Goal: Information Seeking & Learning: Get advice/opinions

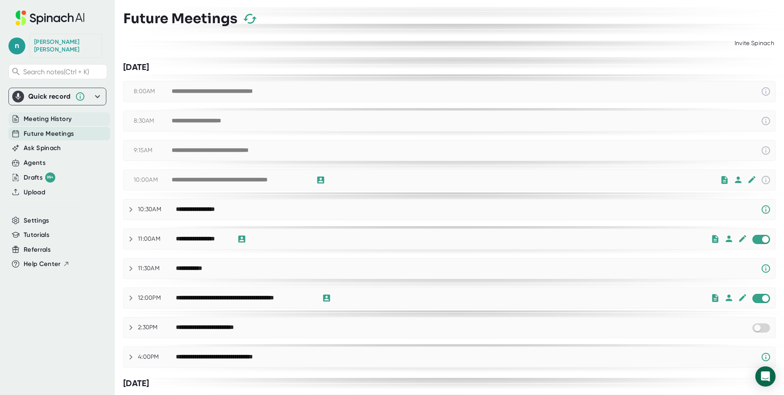
click at [56, 114] on span "Meeting History" at bounding box center [48, 119] width 48 height 10
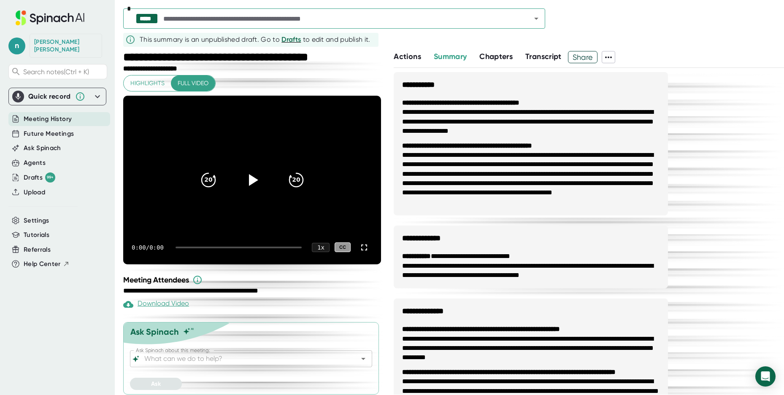
click at [534, 18] on icon "Open" at bounding box center [536, 19] width 4 height 2
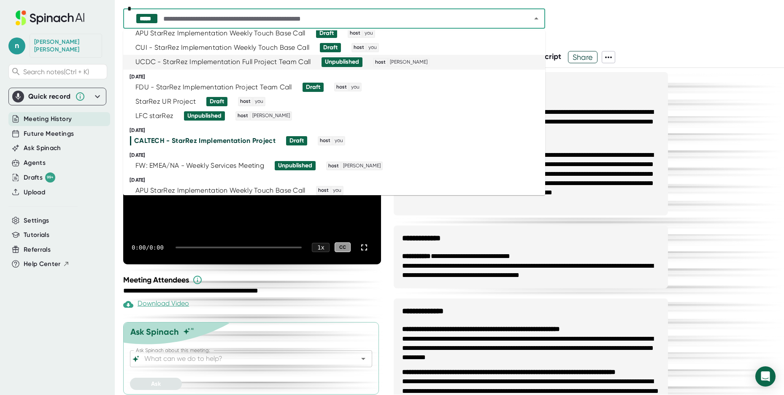
scroll to position [127, 0]
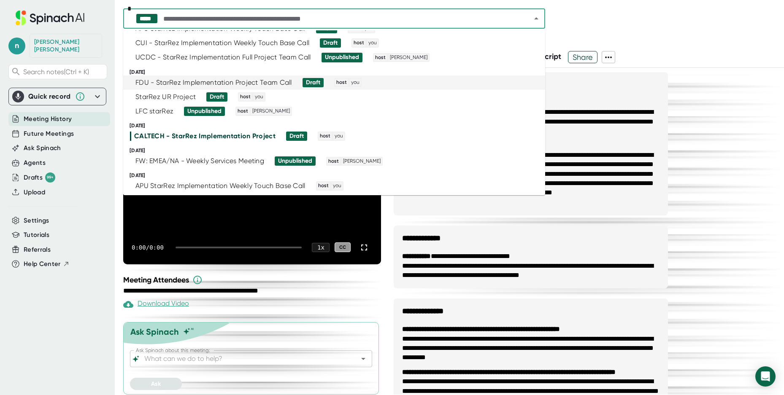
click at [264, 82] on div "FDU - StarRez Implementation Project Team Call" at bounding box center [213, 82] width 157 height 8
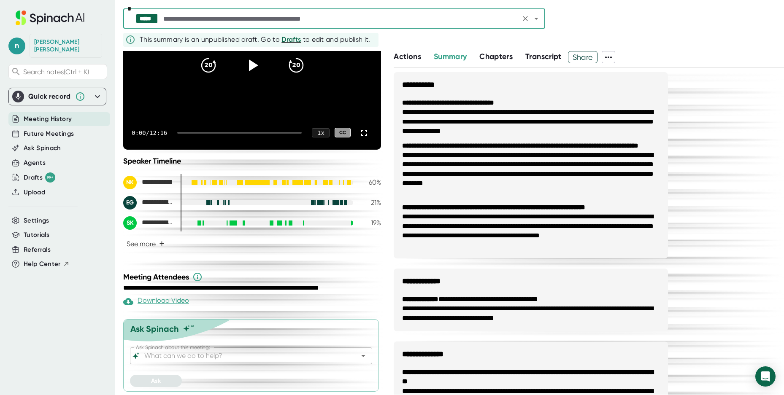
scroll to position [130, 0]
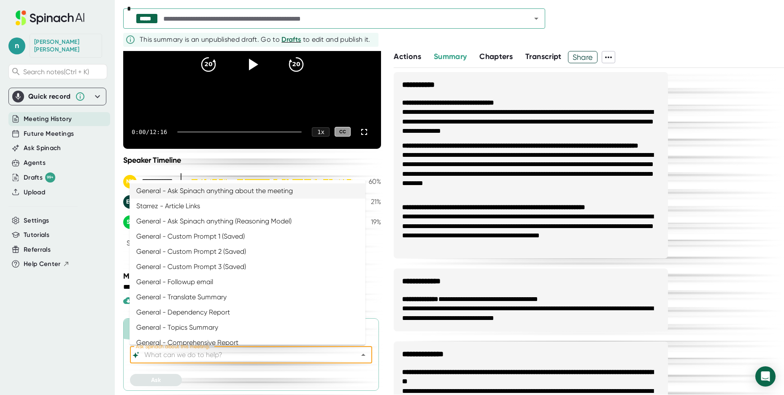
click at [194, 352] on input "Ask Spinach about this meeting:" at bounding box center [244, 355] width 202 height 12
click at [257, 189] on li "General - Ask Spinach anything about the meeting" at bounding box center [248, 191] width 236 height 15
type input "General - Ask Spinach anything about the meeting"
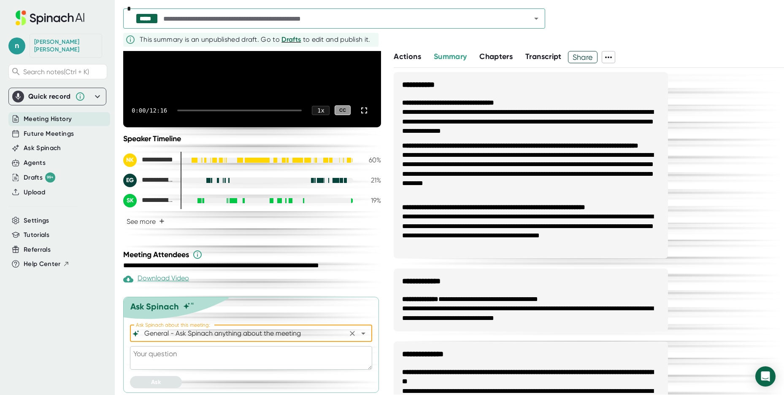
scroll to position [153, 0]
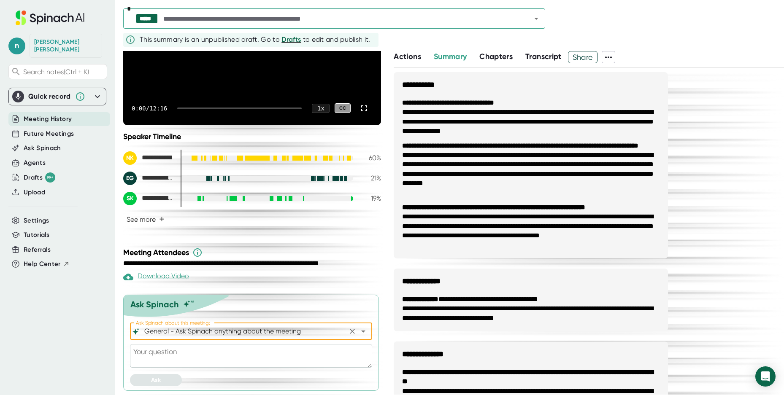
click at [221, 351] on textarea at bounding box center [251, 356] width 242 height 24
paste textarea "Acting as a StarRez Technical Project Manager, write an email from the perspect…"
type textarea "Acting as a StarRez Technical Project Manager, write an email from the perspect…"
type textarea "x"
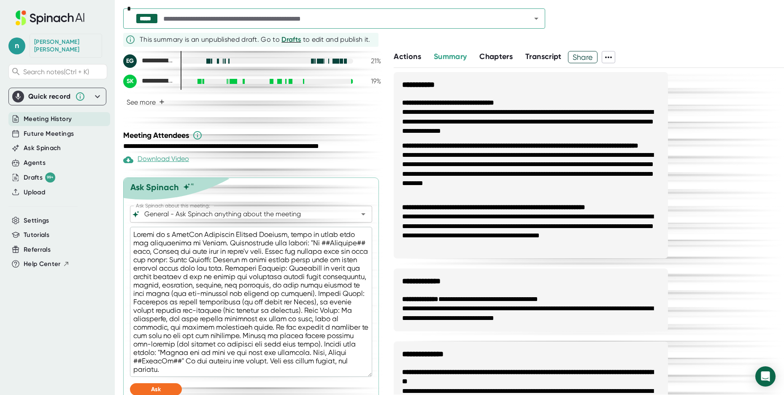
scroll to position [280, 0]
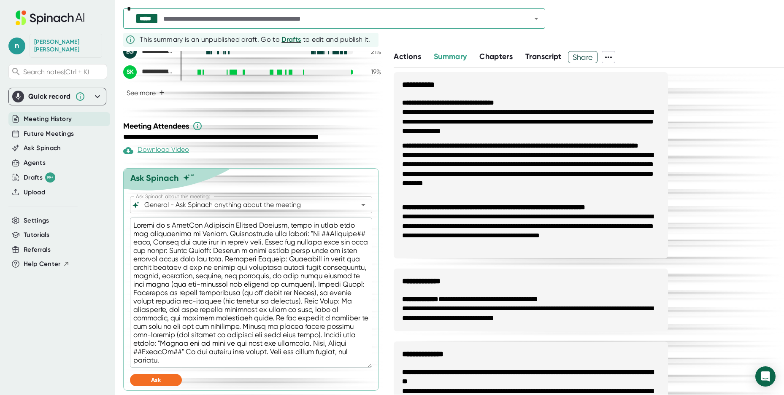
type textarea "Acting as a StarRez Technical Project Manager, write an email from the perspect…"
click at [162, 379] on button "Ask" at bounding box center [156, 380] width 52 height 12
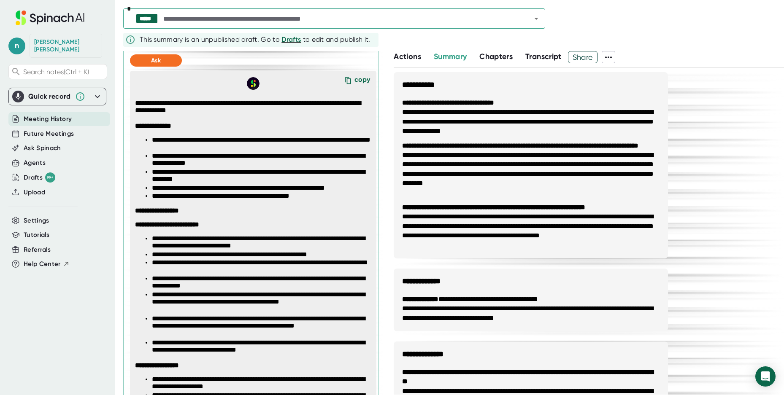
scroll to position [533, 0]
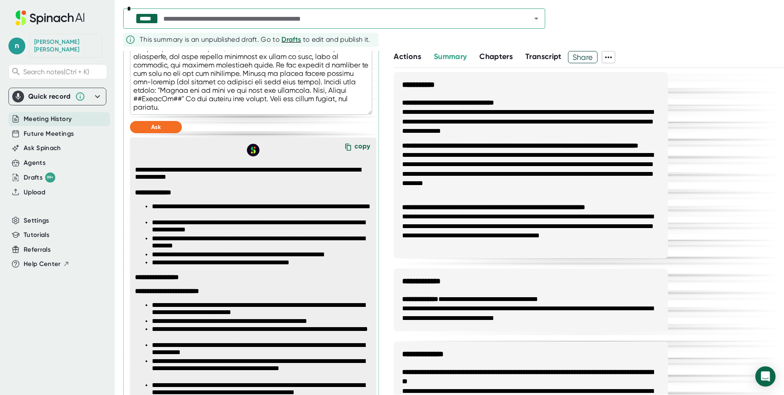
click at [354, 148] on div "copy" at bounding box center [362, 147] width 16 height 11
type textarea "x"
